Goal: Connect with others: Connect with others

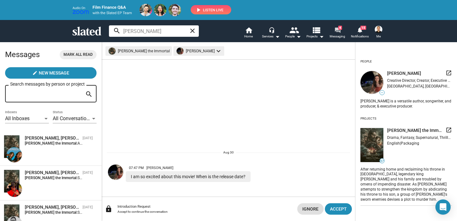
click at [337, 31] on mat-icon "forum" at bounding box center [338, 30] width 6 height 6
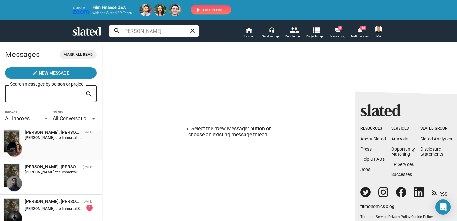
click at [35, 144] on div "[PERSON_NAME], [PERSON_NAME] the Immortal [DATE] [PERSON_NAME] the Immortal: I …" at bounding box center [51, 143] width 94 height 27
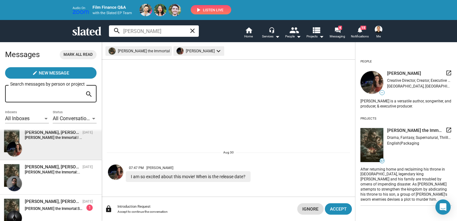
click at [116, 173] on img at bounding box center [115, 172] width 15 height 15
